Goal: Check status: Check status

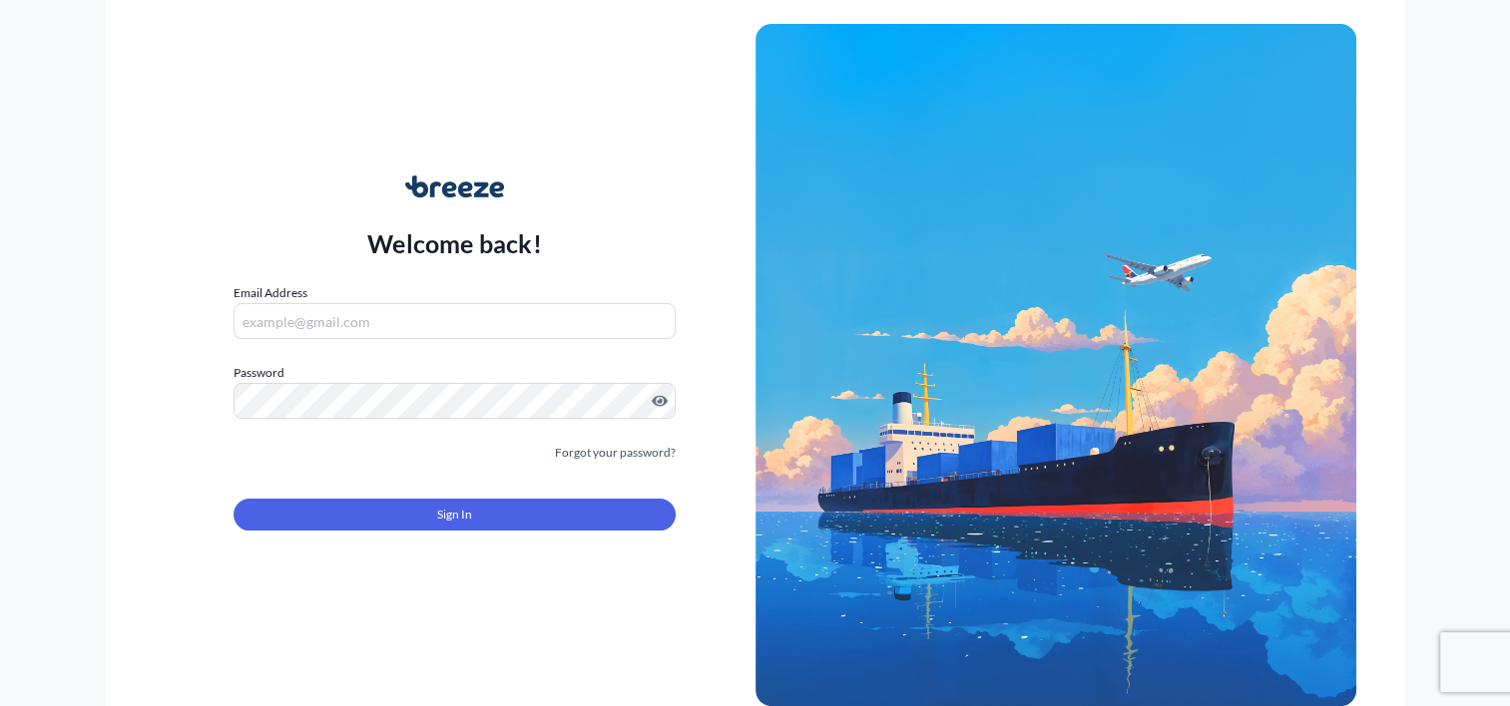
click at [424, 304] on input "Email Address" at bounding box center [453, 321] width 441 height 36
type input "[PERSON_NAME][EMAIL_ADDRESS][PERSON_NAME][DOMAIN_NAME]"
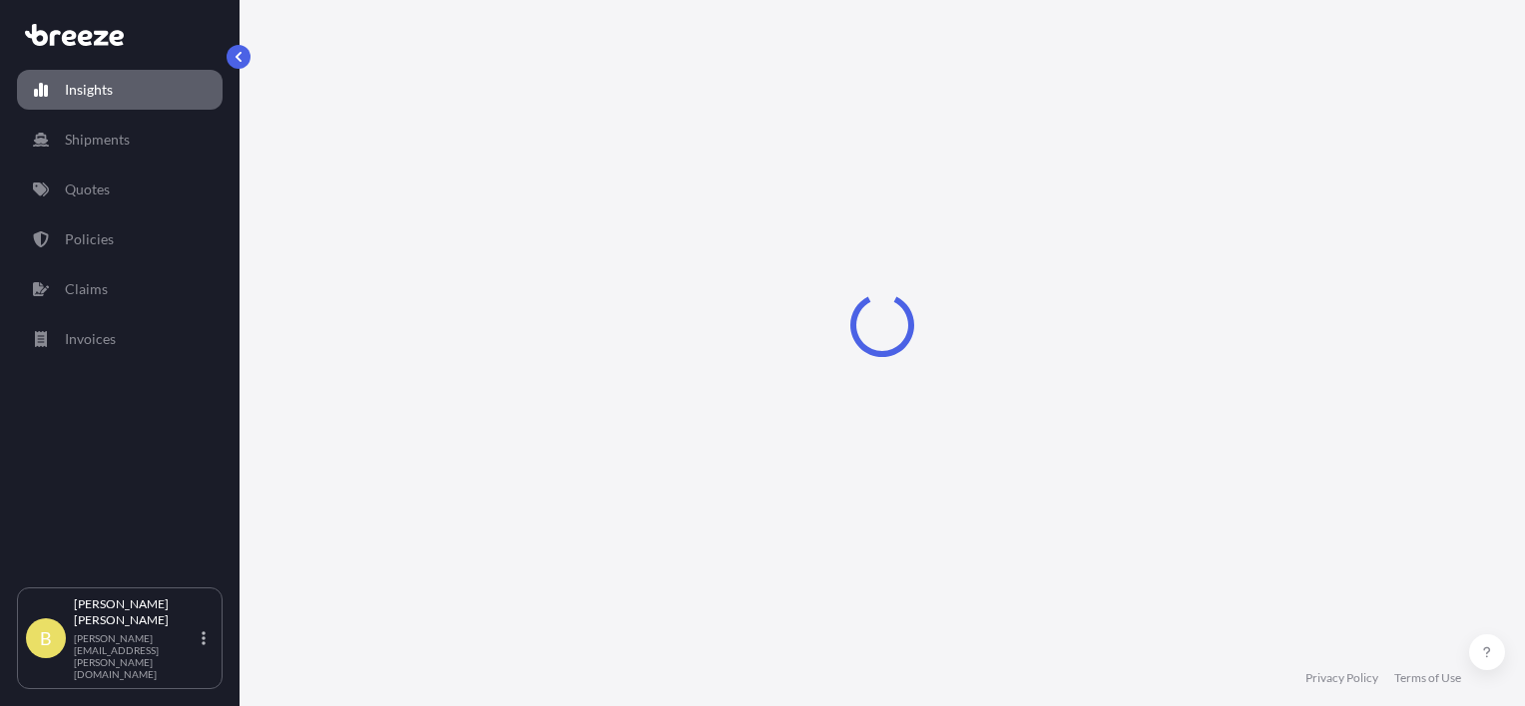
select select "2025"
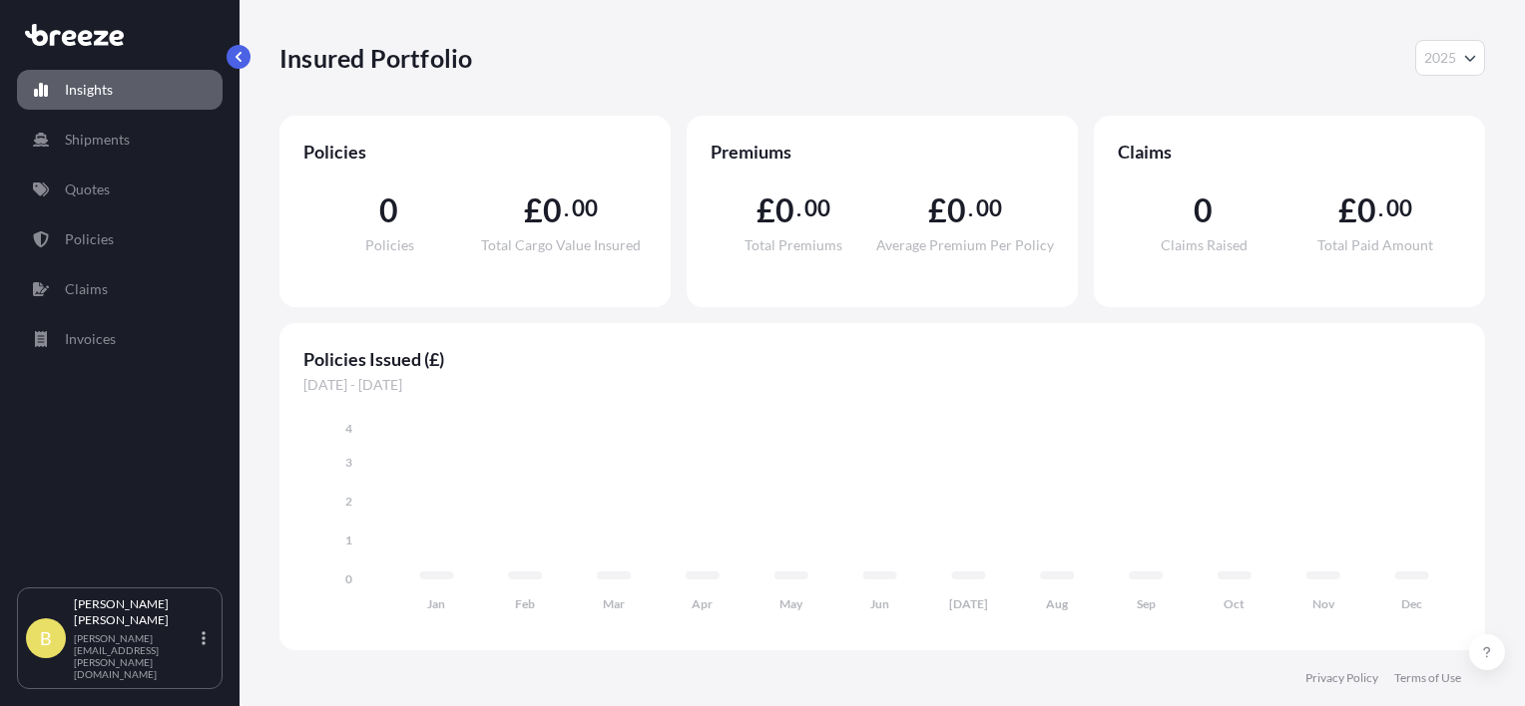
click at [1097, 368] on span "Policies Issued (£)" at bounding box center [881, 359] width 1157 height 24
click at [1346, 69] on div "Insured Portfolio 2025 2025 2024 2023 2022" at bounding box center [881, 58] width 1205 height 36
click at [1285, 64] on div "Insured Portfolio 2025 2025 2024 2023 2022" at bounding box center [881, 58] width 1205 height 36
click at [289, 322] on div "Policies 0 Policies £ 0 . 00 Total Cargo Value Insured Premiums £ 0 . 00 Total …" at bounding box center [881, 383] width 1205 height 535
drag, startPoint x: 307, startPoint y: 353, endPoint x: 443, endPoint y: 357, distance: 135.8
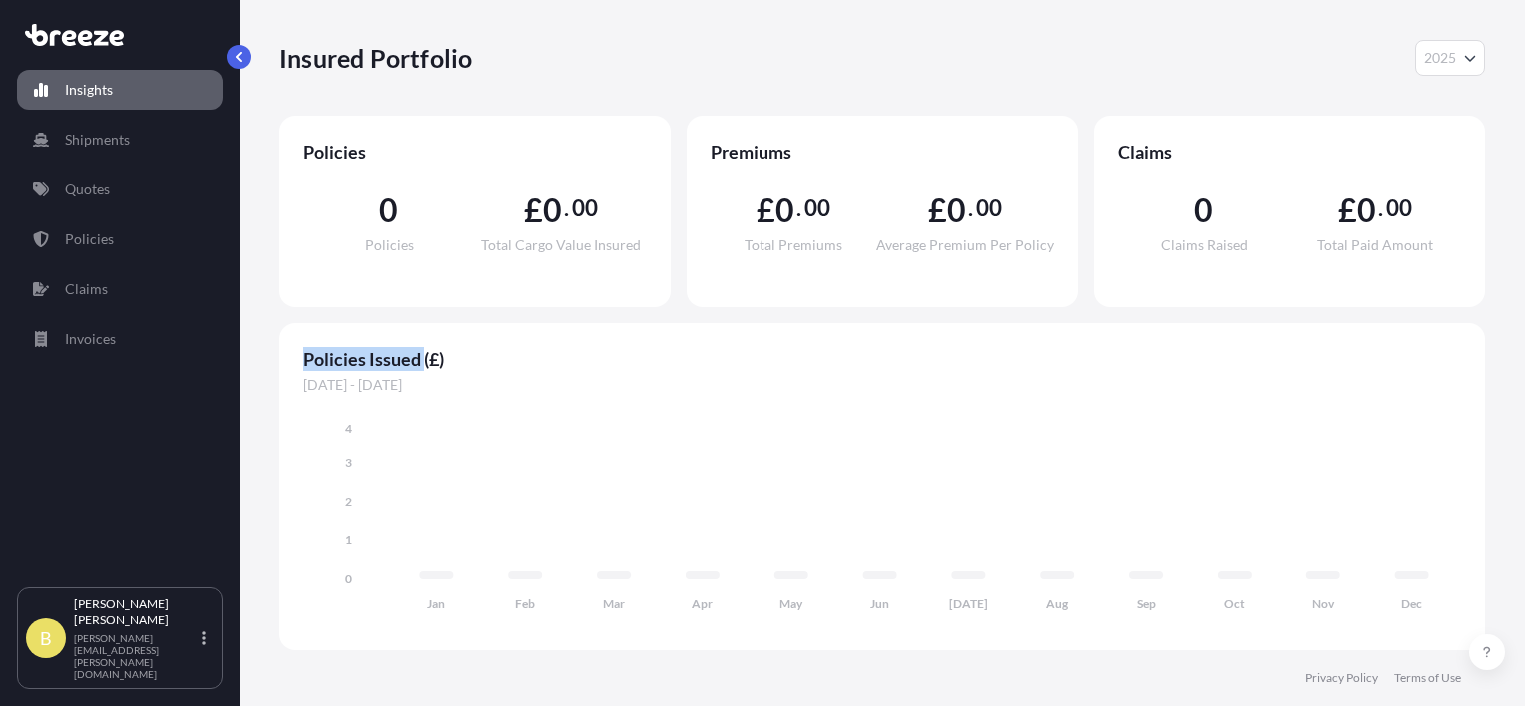
click at [443, 357] on span "Policies Issued (£)" at bounding box center [881, 359] width 1157 height 24
drag, startPoint x: 443, startPoint y: 357, endPoint x: 495, endPoint y: 364, distance: 52.4
click at [495, 364] on span "Policies Issued (£)" at bounding box center [881, 359] width 1157 height 24
click at [492, 366] on span "Policies Issued (£)" at bounding box center [881, 359] width 1157 height 24
